Goal: Navigation & Orientation: Go to known website

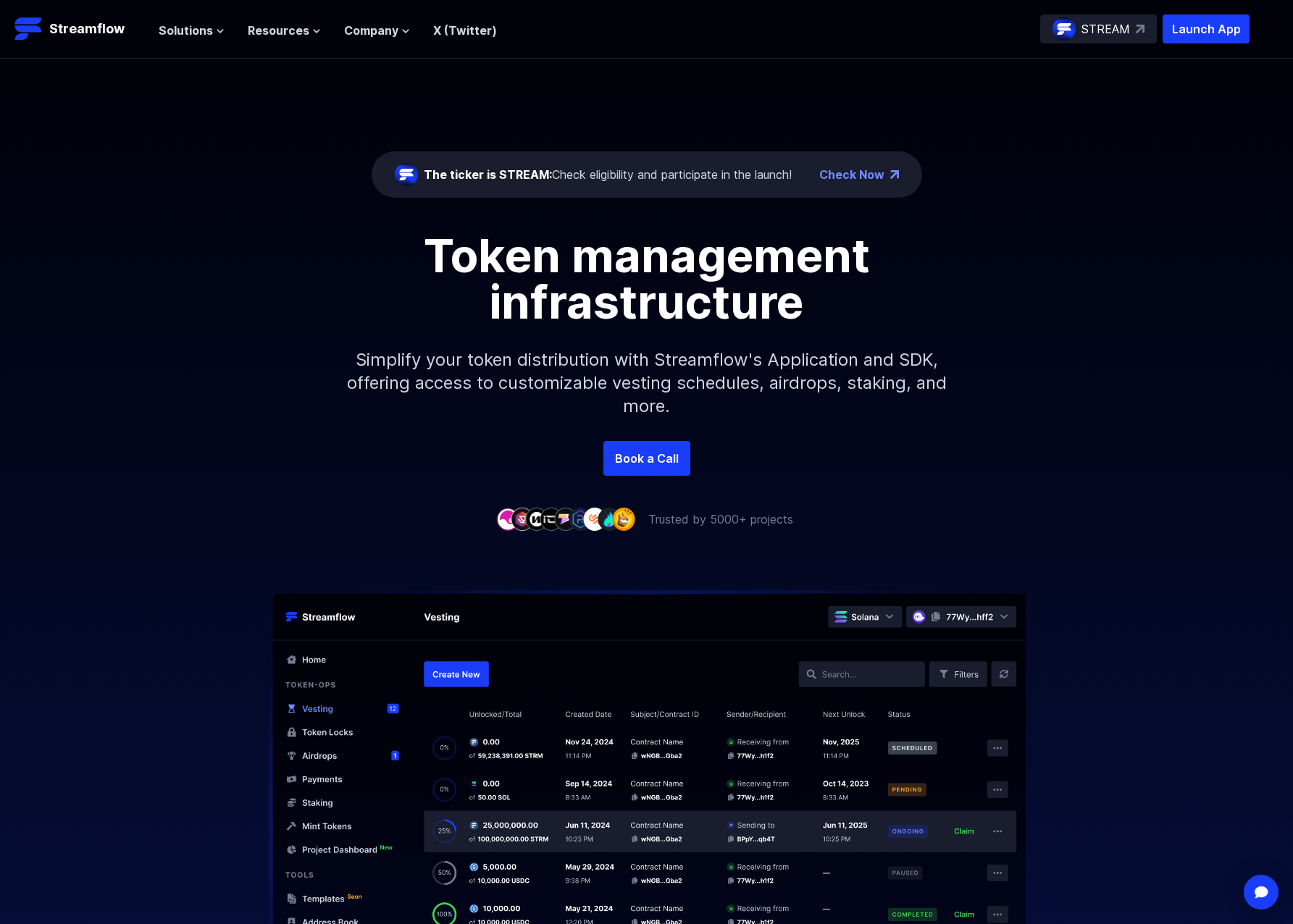
click at [580, 175] on div "The ticker is STREAM: Check eligibility and participate in the launch!" at bounding box center [607, 175] width 368 height 18
click at [673, 463] on link "Book a Call" at bounding box center [647, 458] width 87 height 35
click at [188, 27] on span "Solutions" at bounding box center [186, 30] width 55 height 18
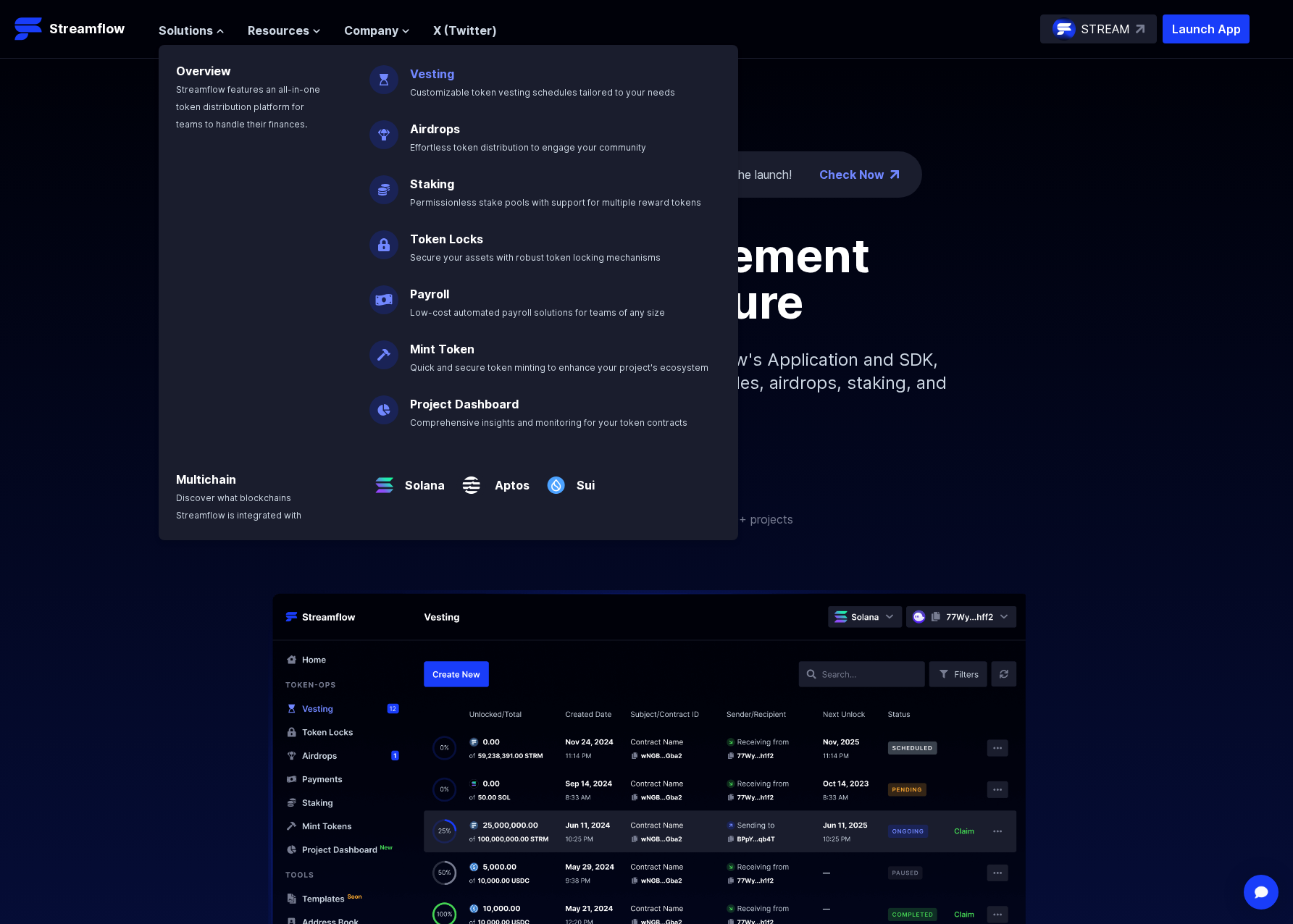
click at [430, 75] on link "Vesting" at bounding box center [432, 74] width 44 height 15
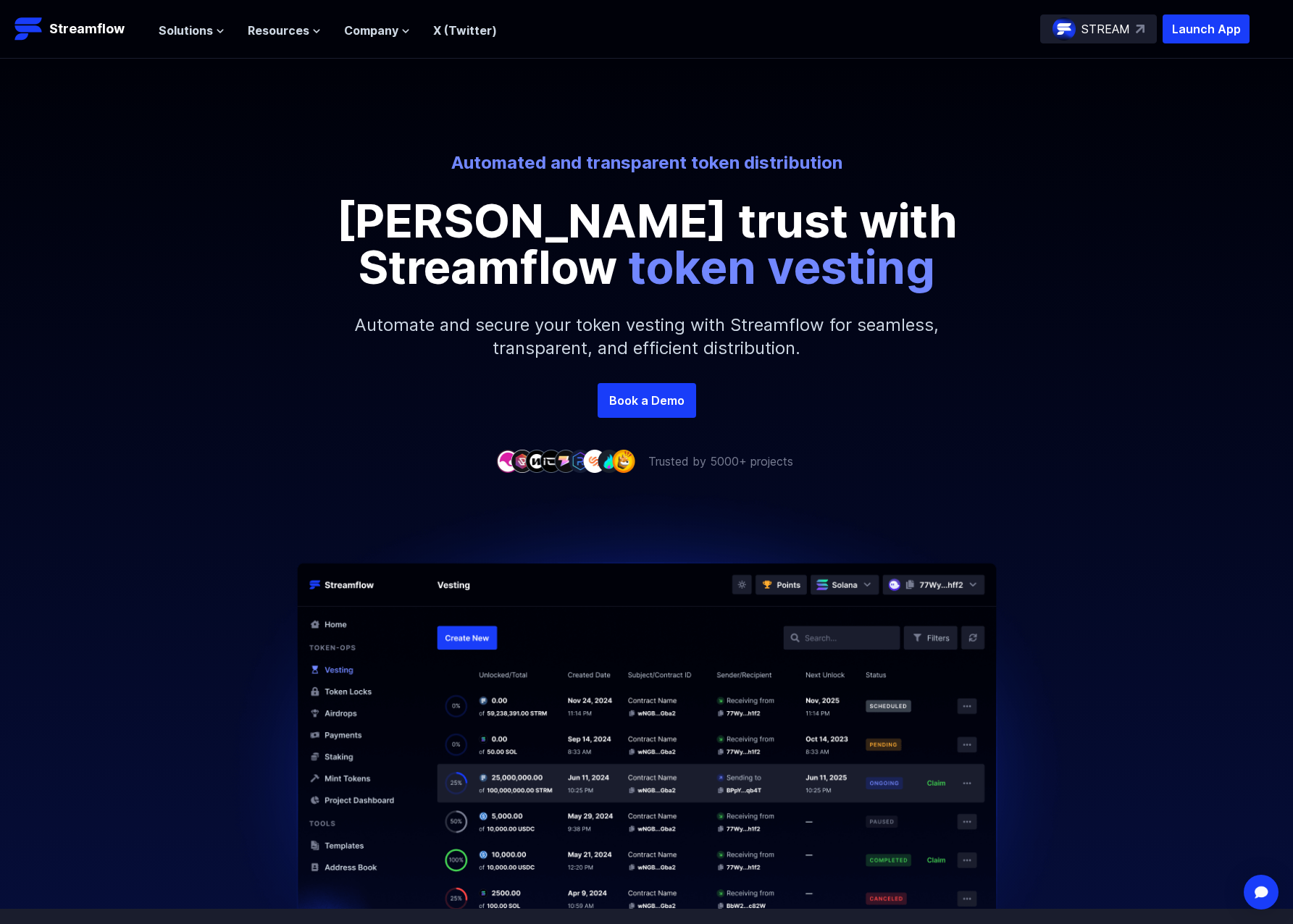
click at [1105, 27] on p "STREAM" at bounding box center [1106, 29] width 49 height 18
click at [1199, 40] on p "Launch App" at bounding box center [1206, 29] width 87 height 29
